Goal: Task Accomplishment & Management: Use online tool/utility

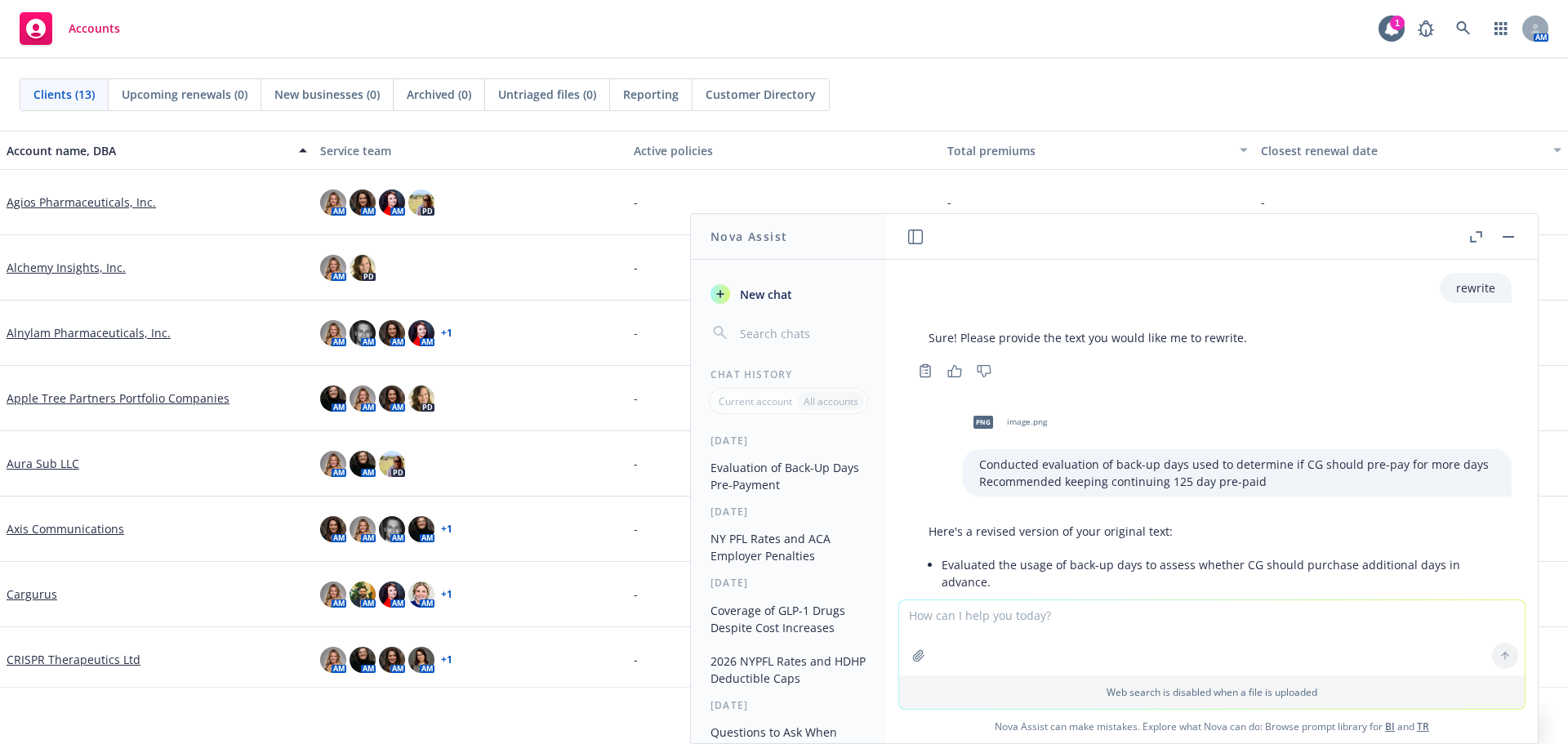
scroll to position [2327, 0]
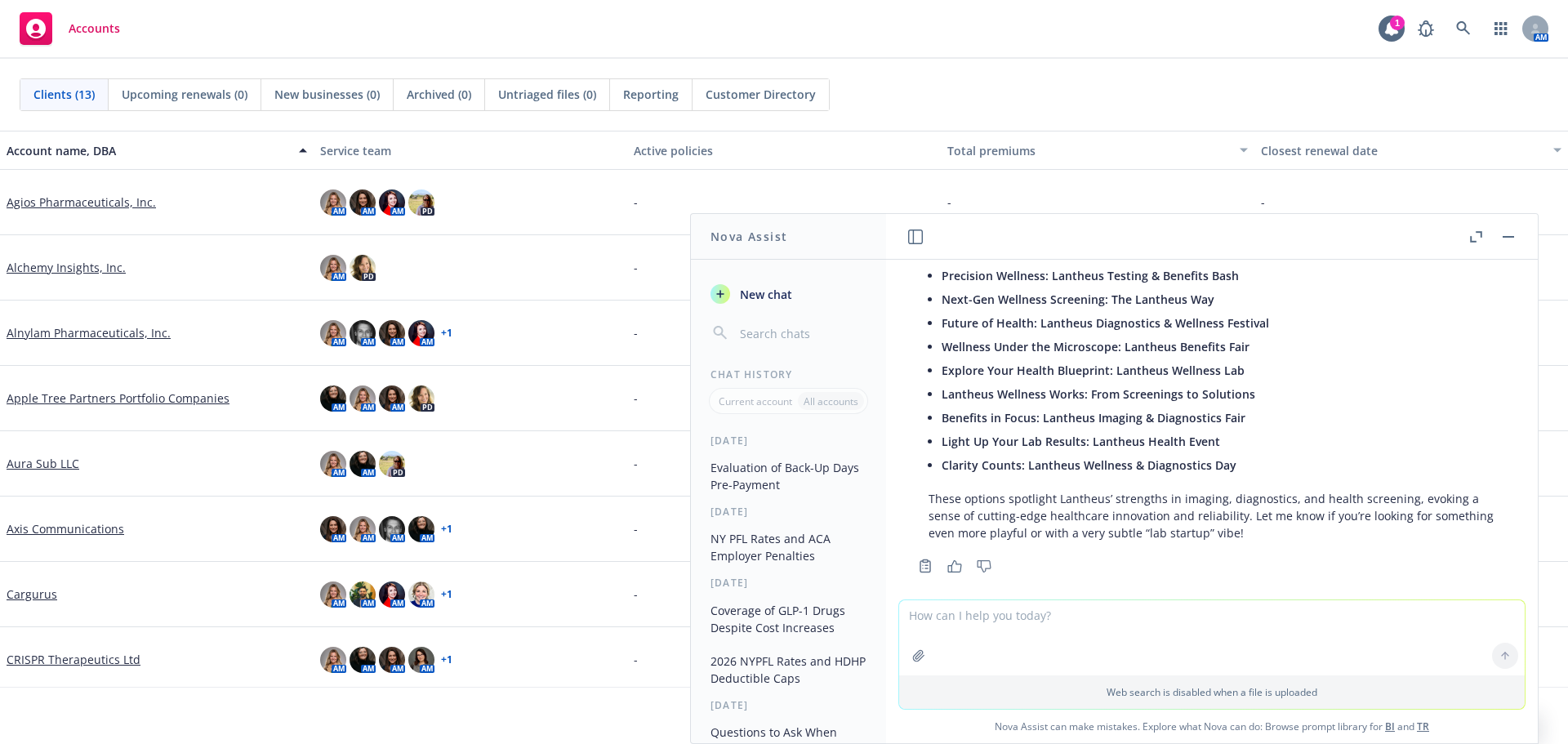
click at [1182, 651] on textarea at bounding box center [1211, 637] width 626 height 75
click at [1166, 614] on textarea at bounding box center [1211, 637] width 626 height 75
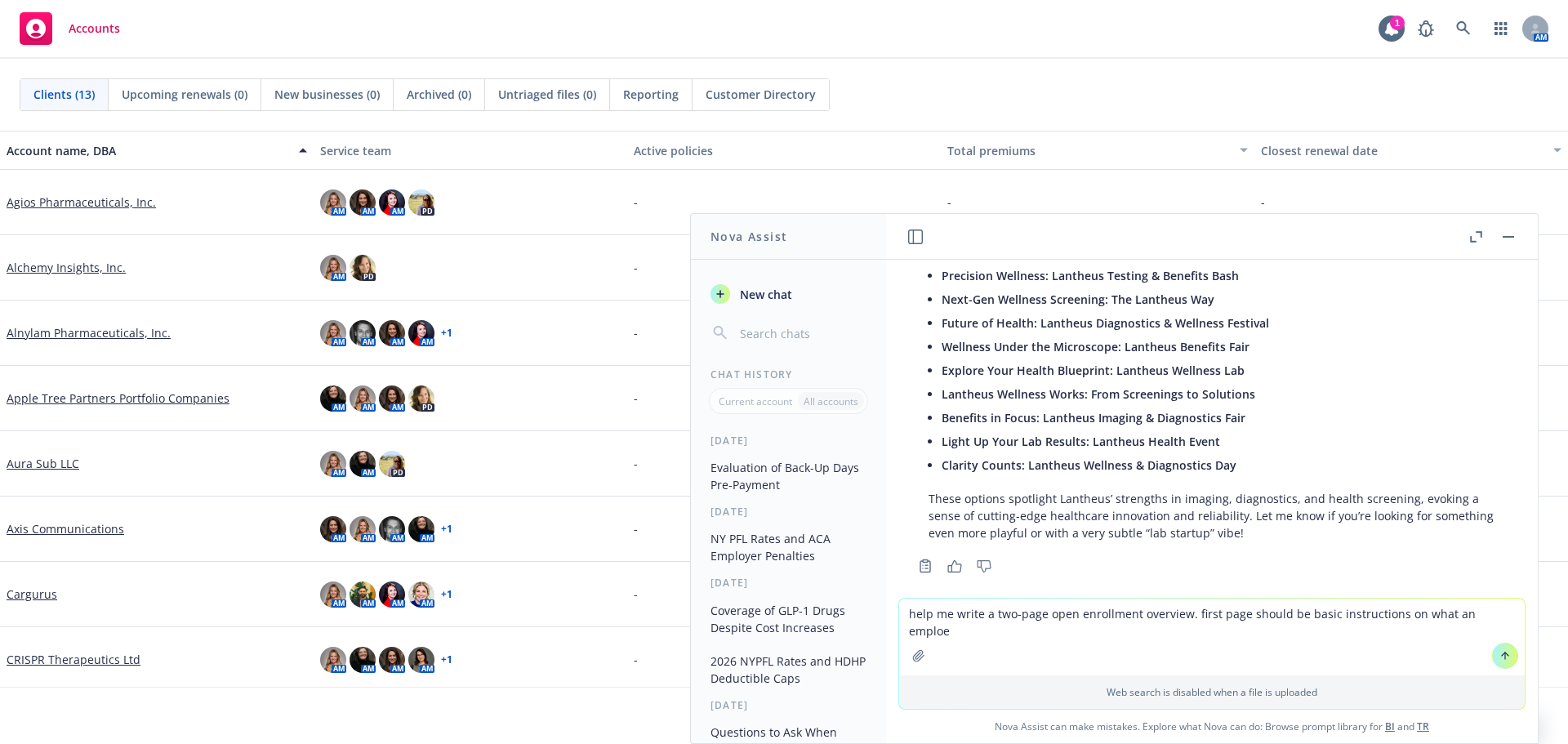
click at [1182, 617] on textarea "help me write a two-page open enrollment overview. first page should be basic i…" at bounding box center [1211, 637] width 626 height 77
click at [1253, 614] on textarea "help me write a two-page open enrollment overview for cargurus. first page shou…" at bounding box center [1211, 637] width 626 height 77
click at [1268, 635] on textarea "help me write a two-page open enrollment overview for cargurus. use their websi…" at bounding box center [1211, 637] width 626 height 77
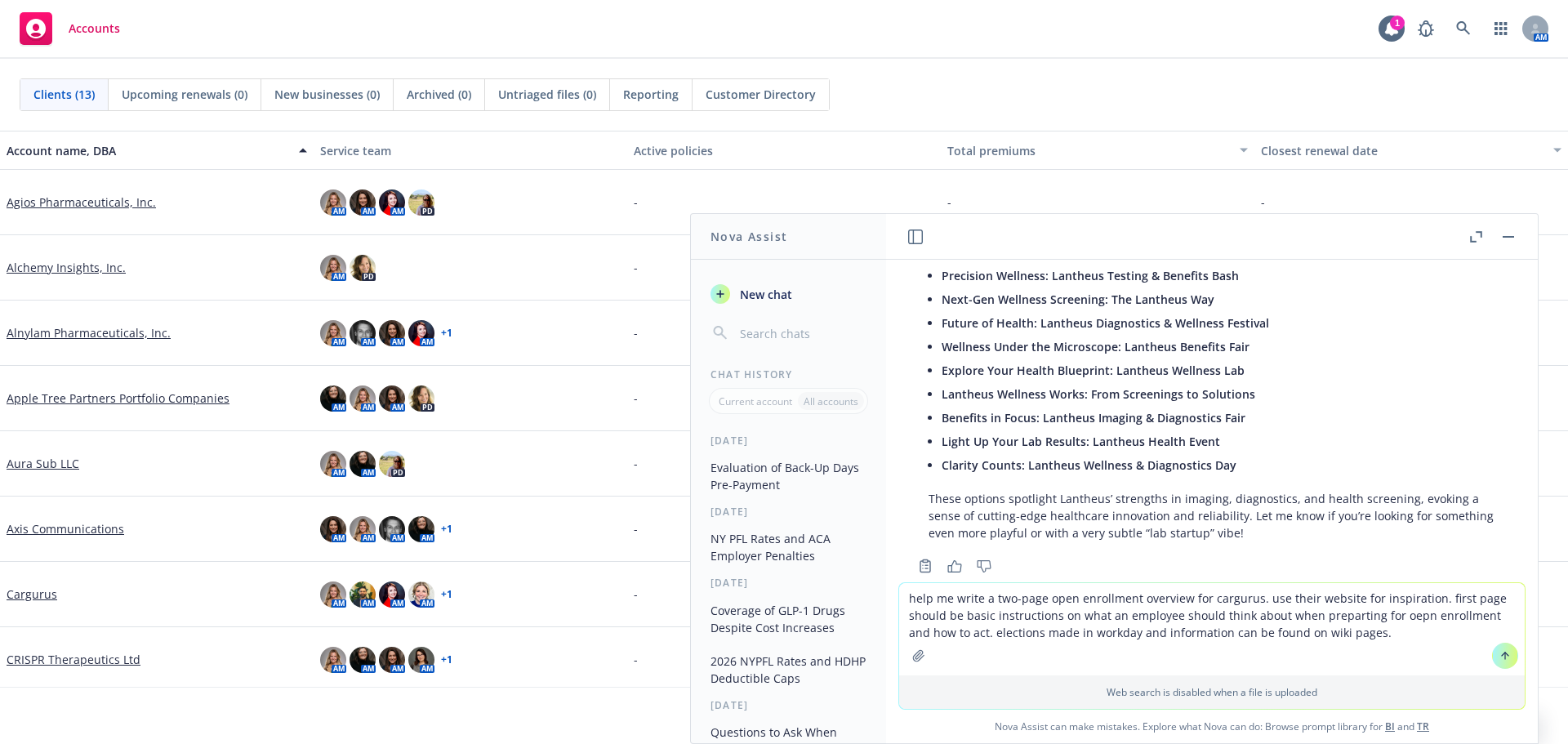
click at [1390, 638] on textarea "help me write a two-page open enrollment overview for cargurus. use their websi…" at bounding box center [1211, 629] width 626 height 92
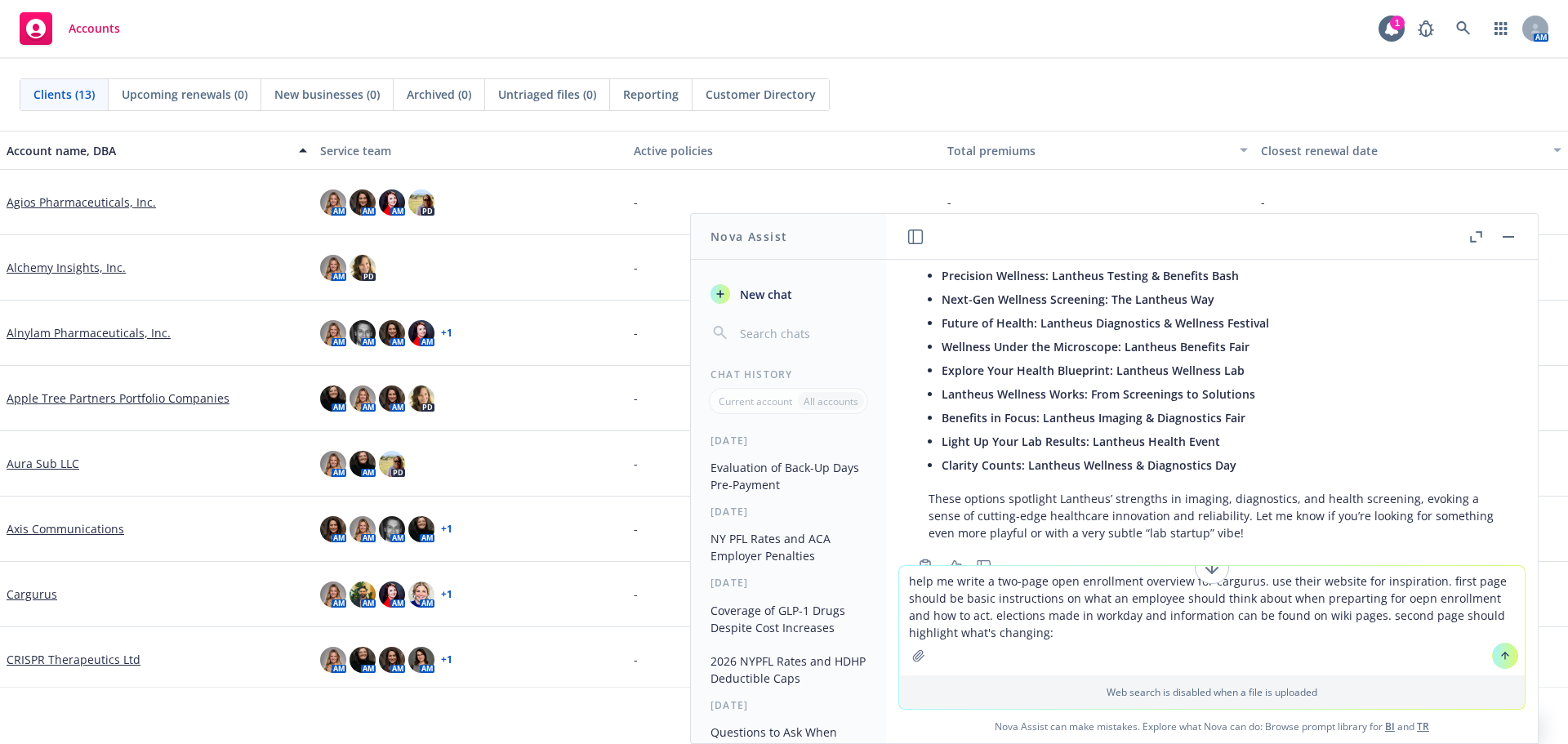
click at [1033, 634] on textarea "help me write a two-page open enrollment overview for cargurus. use their websi…" at bounding box center [1211, 621] width 626 height 110
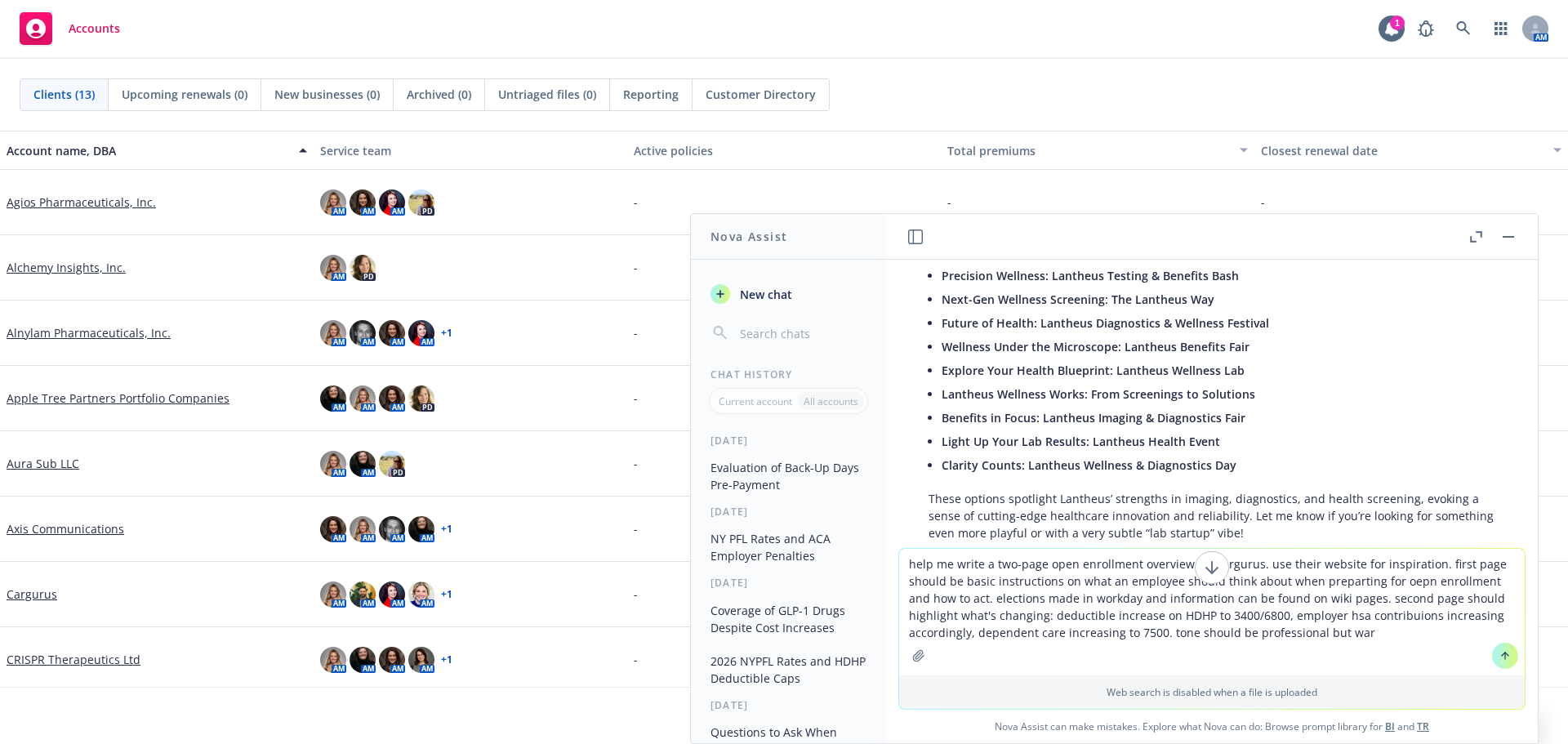
type textarea "help me write a two-page open enrollment overview for cargurus. use their websi…"
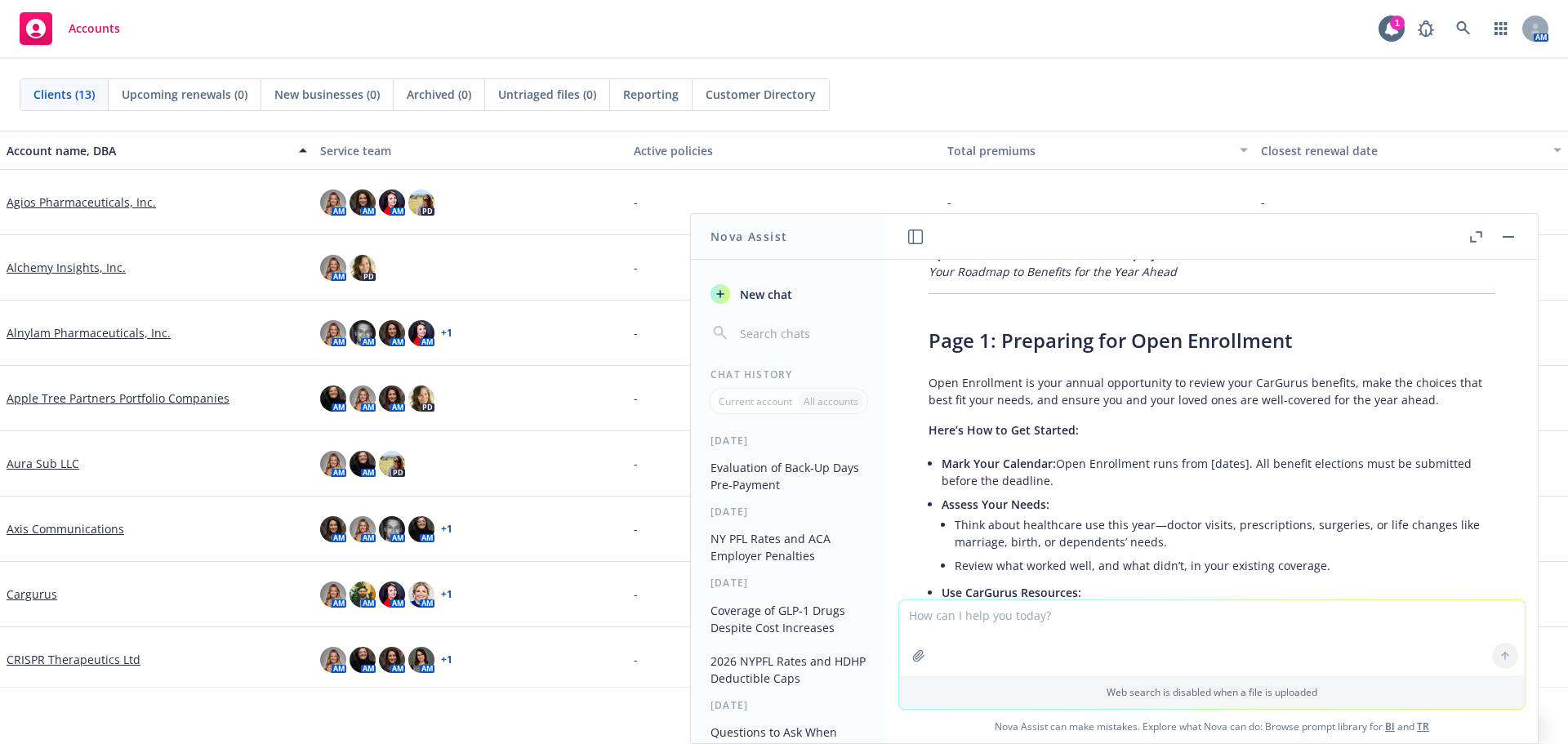
scroll to position [2870, 0]
